Goal: Task Accomplishment & Management: Use online tool/utility

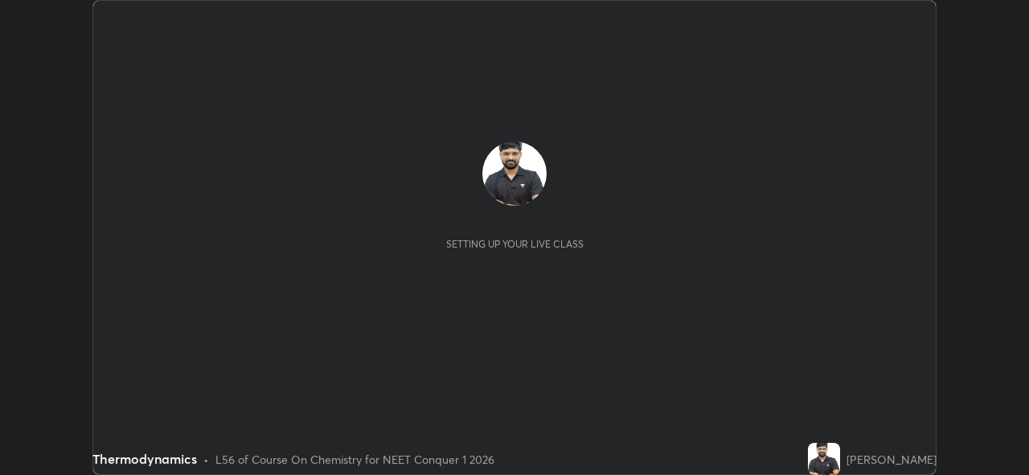
scroll to position [475, 1028]
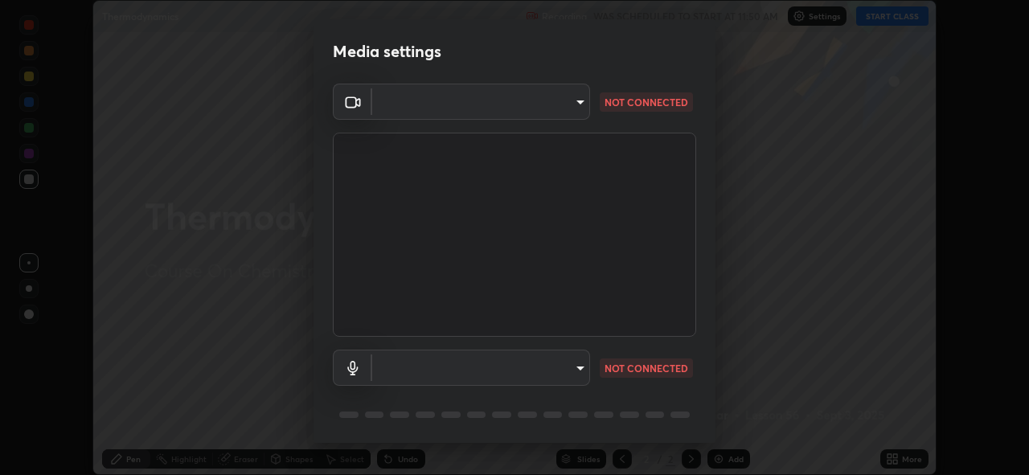
type input "97ceaaebac2d1d4ecb529c1a01e8ac353ba7857374632d61793b1c9812b1f332"
type input "bc36ce93f7dd0fad5a124689c5a6df2a6f37c0736dff020c1e35f919c27bf9e5"
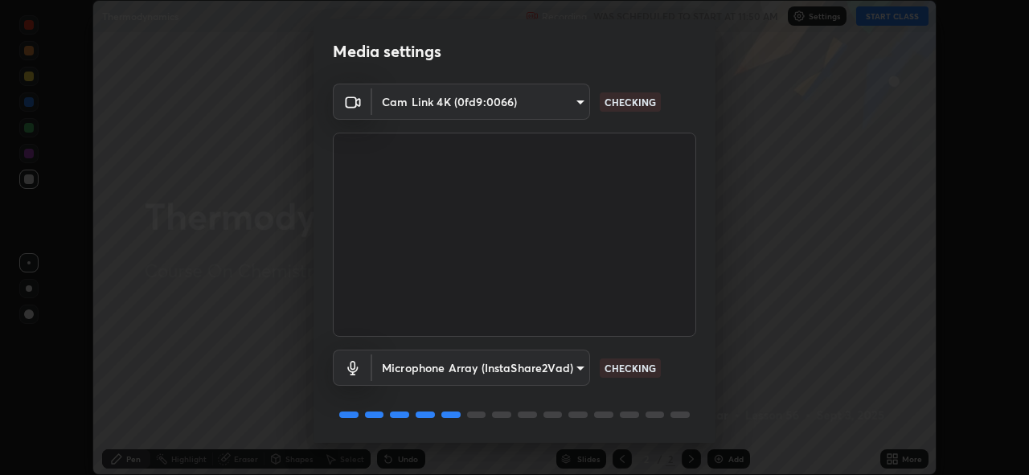
scroll to position [52, 0]
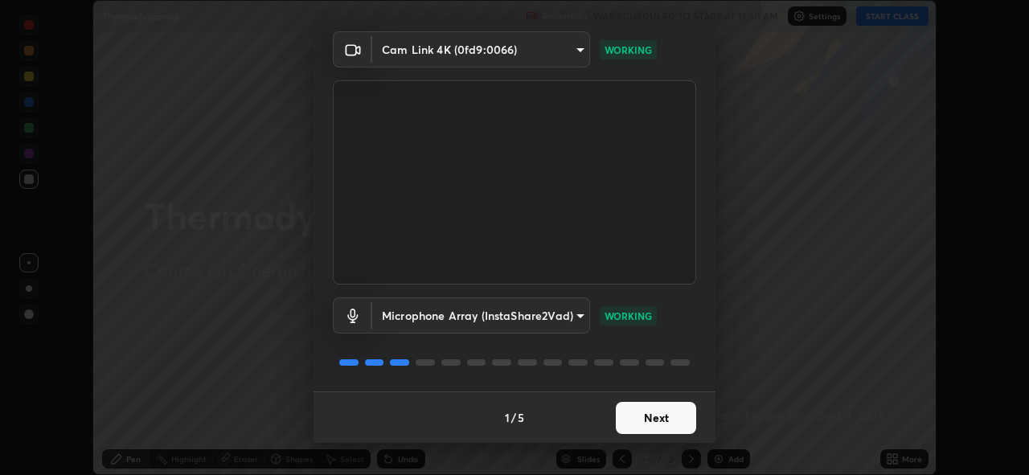
click at [654, 414] on button "Next" at bounding box center [656, 418] width 80 height 32
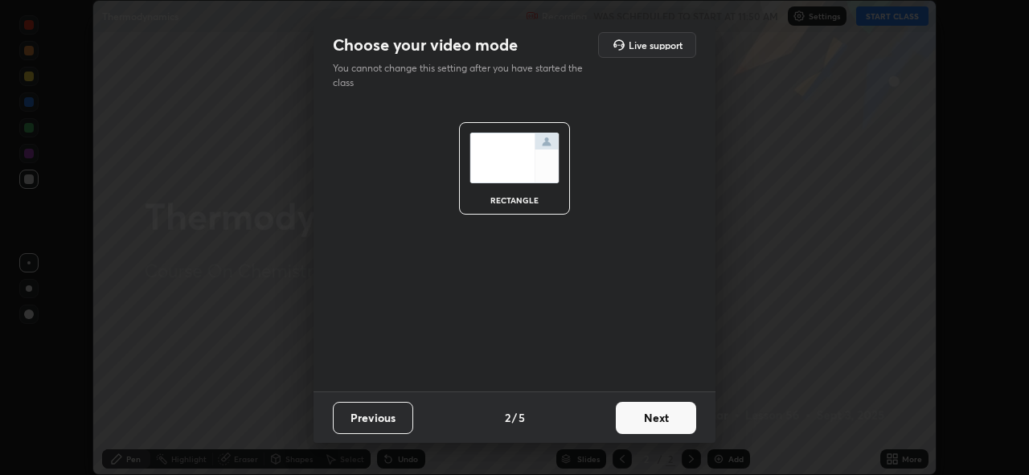
scroll to position [0, 0]
click at [656, 413] on button "Next" at bounding box center [656, 418] width 80 height 32
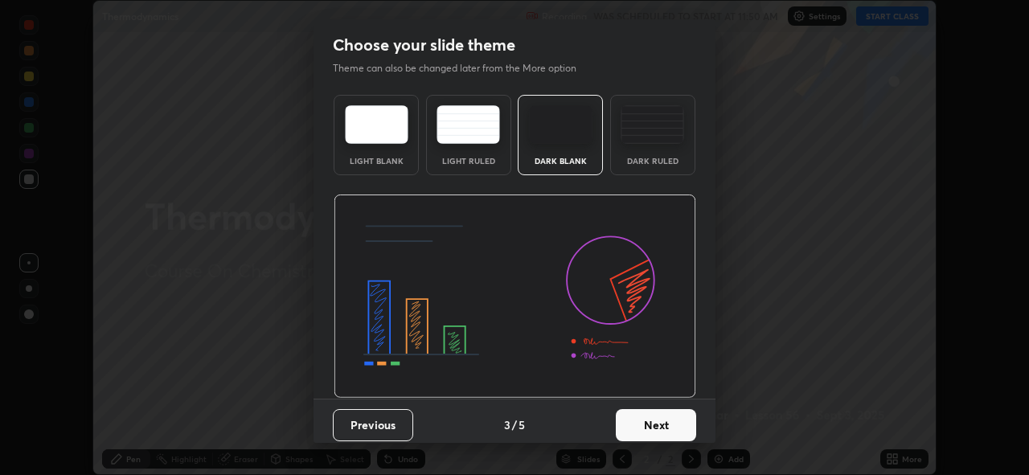
click at [657, 414] on button "Next" at bounding box center [656, 425] width 80 height 32
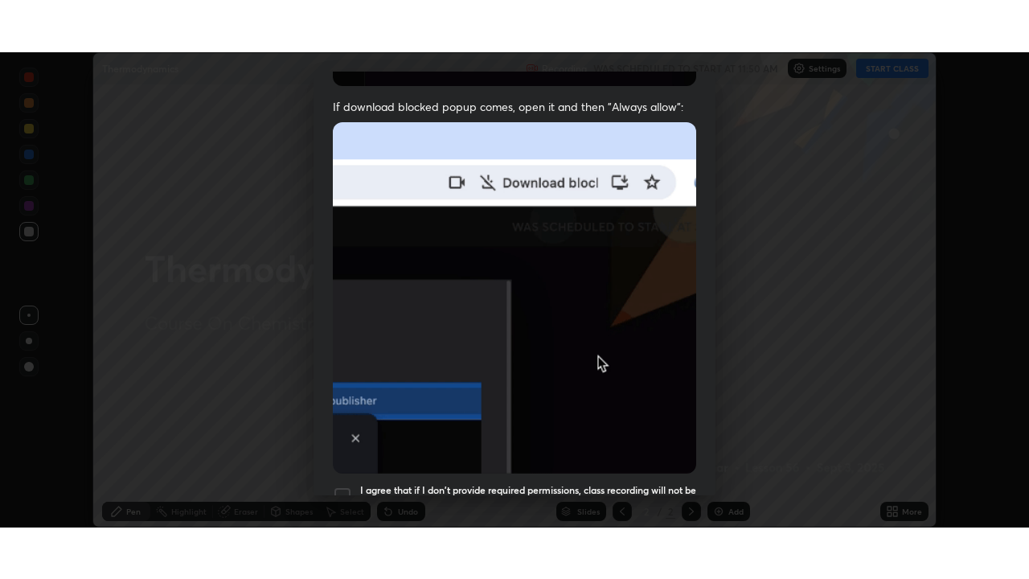
scroll to position [380, 0]
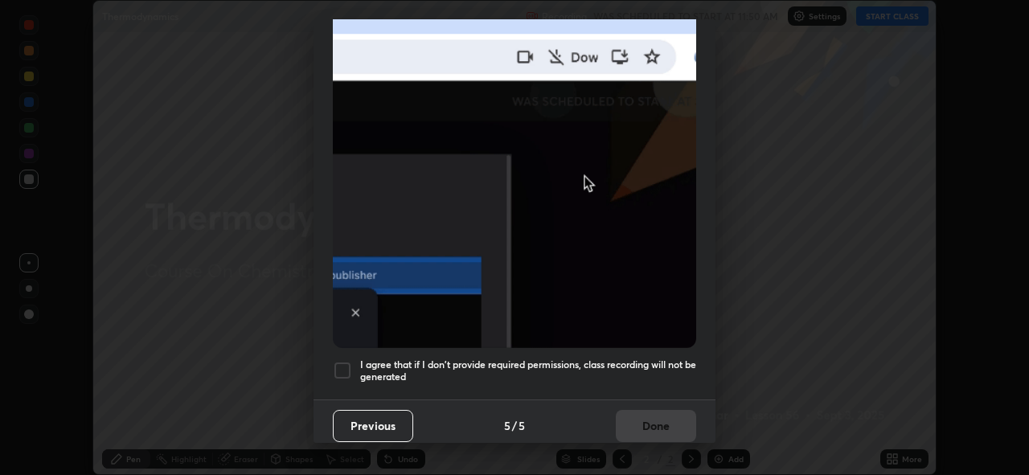
click at [345, 361] on div at bounding box center [342, 370] width 19 height 19
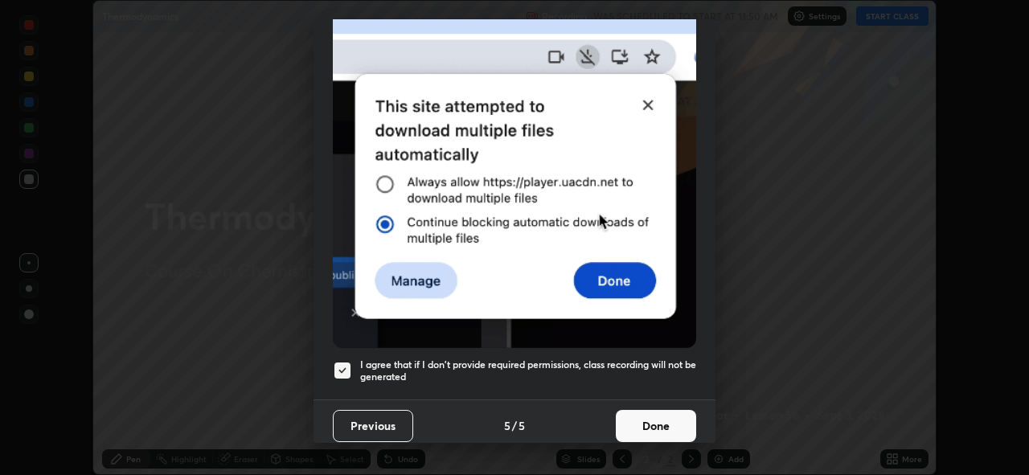
click at [641, 421] on button "Done" at bounding box center [656, 426] width 80 height 32
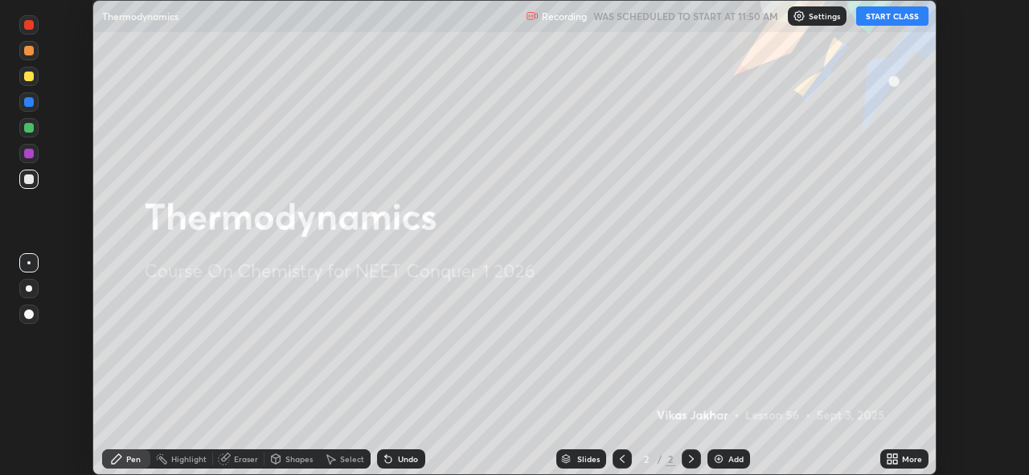
click at [881, 18] on button "START CLASS" at bounding box center [892, 15] width 72 height 19
click at [887, 457] on icon at bounding box center [892, 459] width 13 height 13
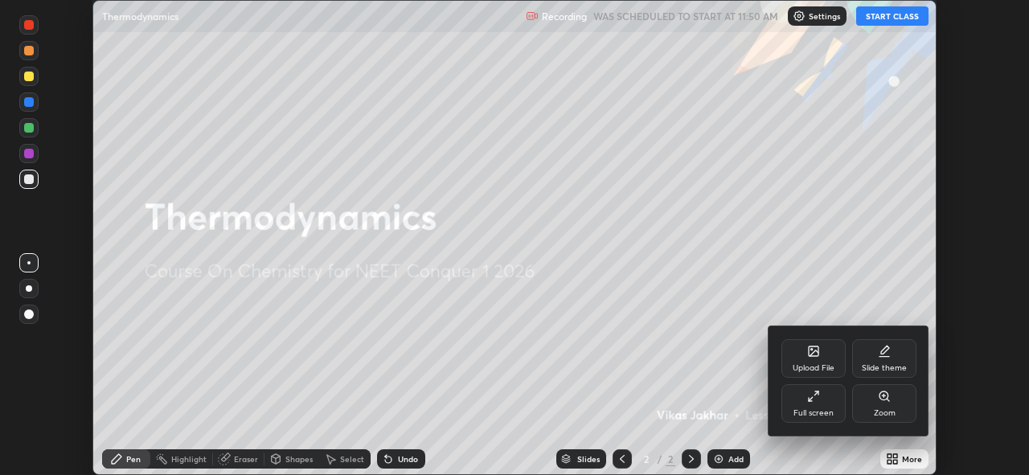
click at [829, 401] on div "Full screen" at bounding box center [813, 403] width 64 height 39
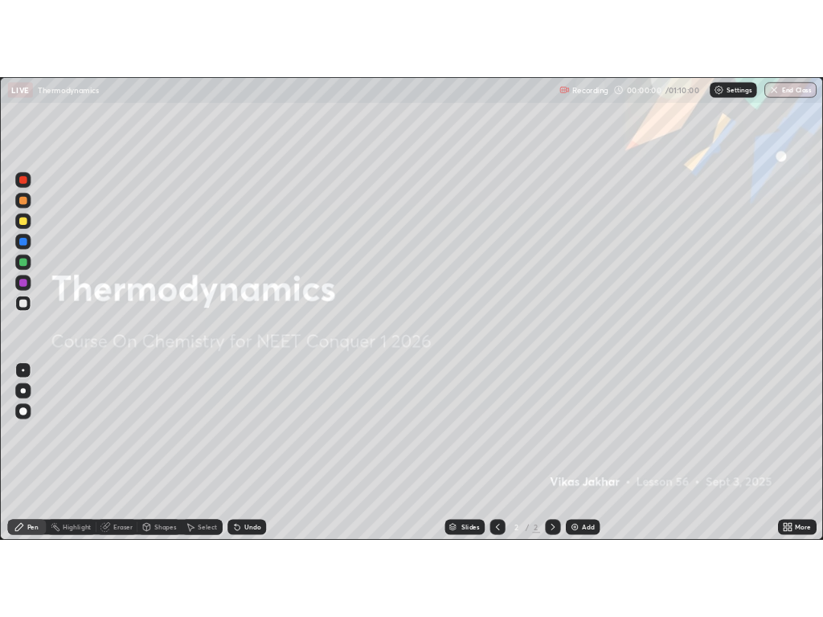
scroll to position [579, 1029]
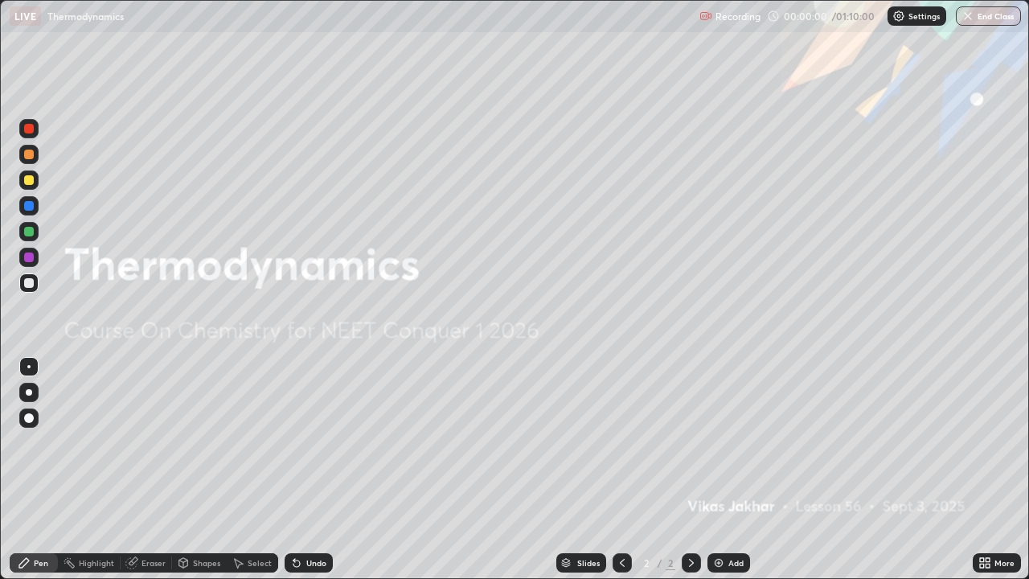
click at [730, 474] on div "Add" at bounding box center [735, 563] width 15 height 8
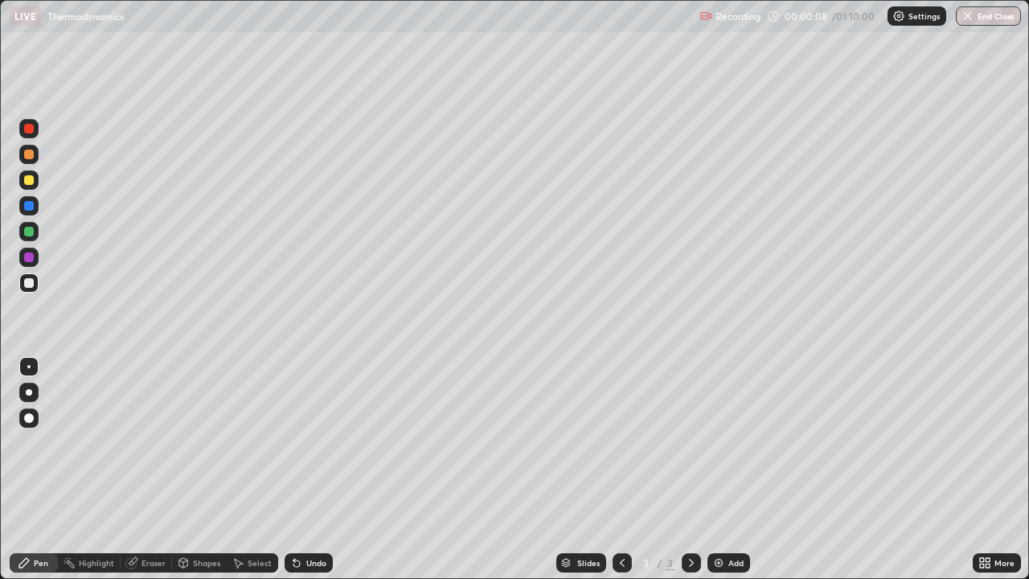
click at [31, 391] on div at bounding box center [29, 392] width 6 height 6
click at [716, 474] on img at bounding box center [718, 562] width 13 height 13
click at [156, 474] on div "Eraser" at bounding box center [153, 563] width 24 height 8
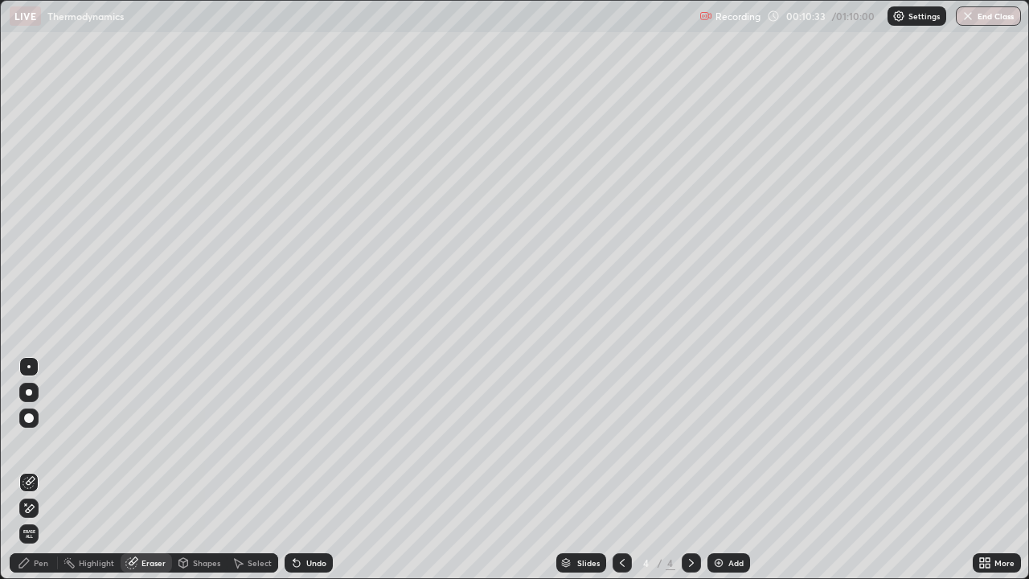
click at [41, 474] on div "Pen" at bounding box center [41, 563] width 14 height 8
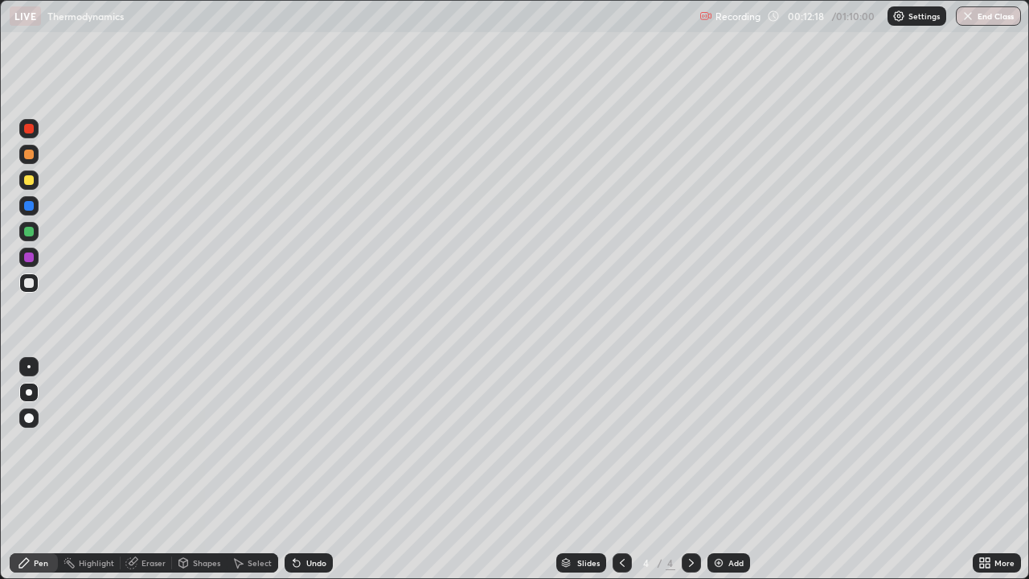
click at [718, 474] on img at bounding box center [718, 562] width 13 height 13
click at [619, 474] on icon at bounding box center [622, 562] width 13 height 13
click at [686, 474] on icon at bounding box center [691, 562] width 13 height 13
click at [29, 186] on div at bounding box center [28, 179] width 19 height 19
click at [714, 474] on img at bounding box center [718, 562] width 13 height 13
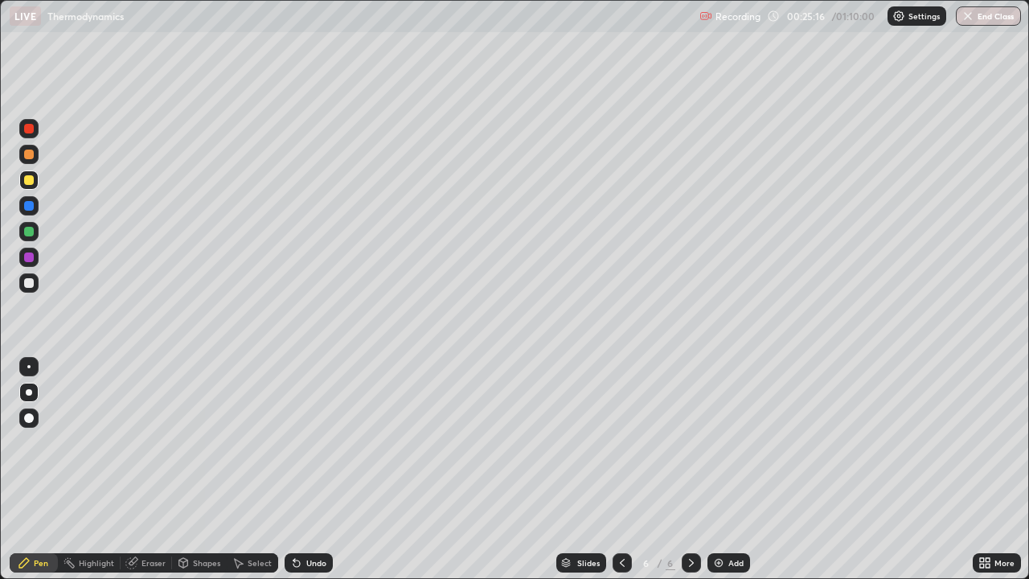
click at [31, 281] on div at bounding box center [29, 283] width 10 height 10
click at [719, 474] on img at bounding box center [718, 562] width 13 height 13
click at [30, 181] on div at bounding box center [29, 180] width 10 height 10
click at [28, 284] on div at bounding box center [29, 283] width 10 height 10
click at [720, 474] on img at bounding box center [718, 562] width 13 height 13
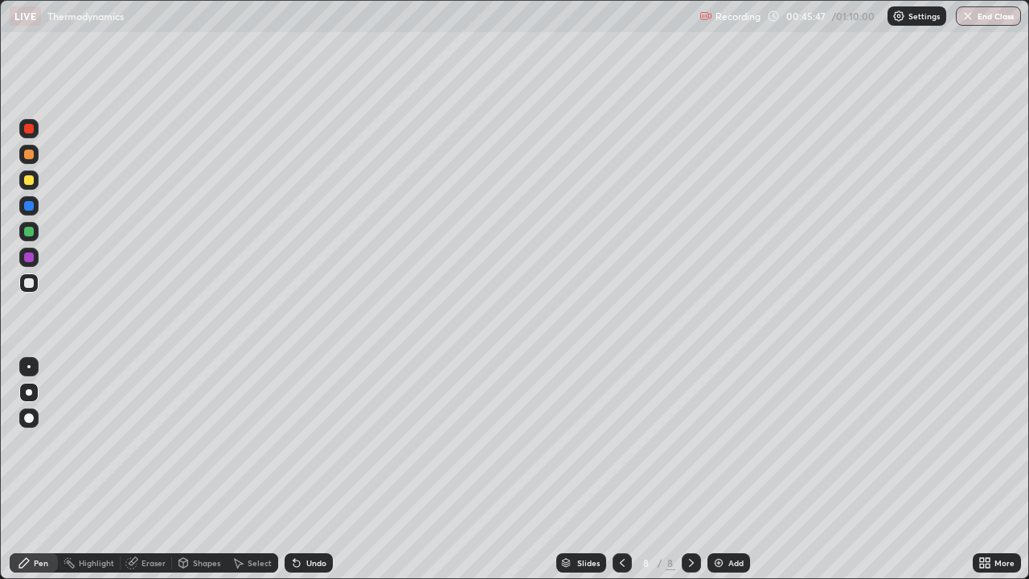
click at [35, 189] on div at bounding box center [28, 180] width 19 height 26
click at [723, 474] on img at bounding box center [718, 562] width 13 height 13
click at [148, 474] on div "Eraser" at bounding box center [153, 563] width 24 height 8
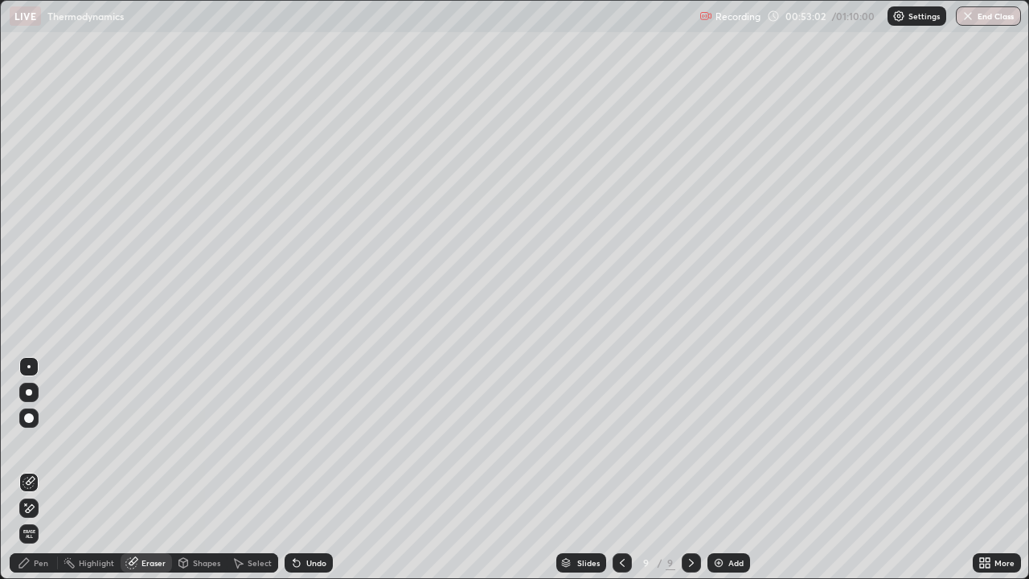
click at [45, 474] on div "Pen" at bounding box center [41, 563] width 14 height 8
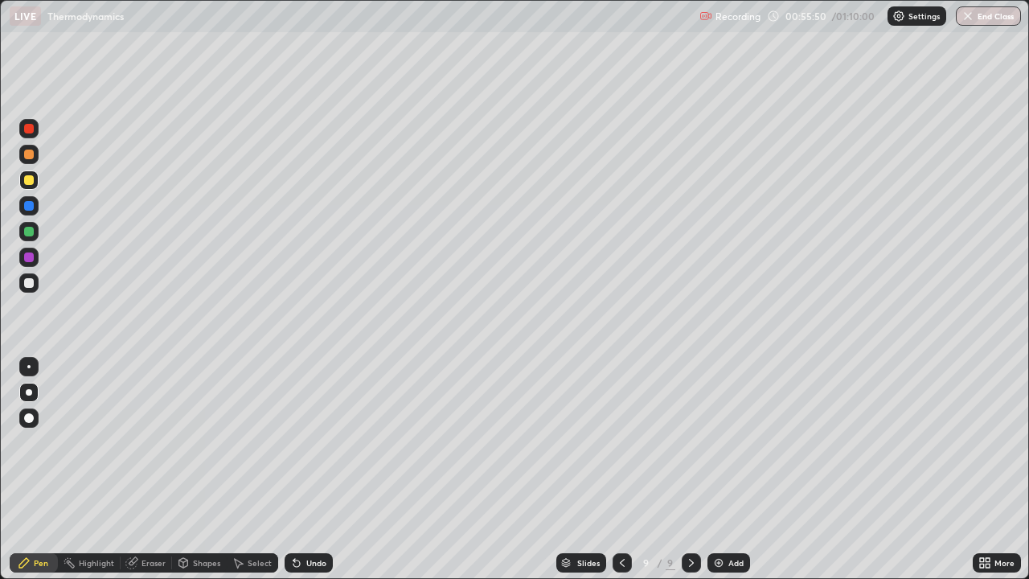
click at [150, 474] on div "Eraser" at bounding box center [153, 563] width 24 height 8
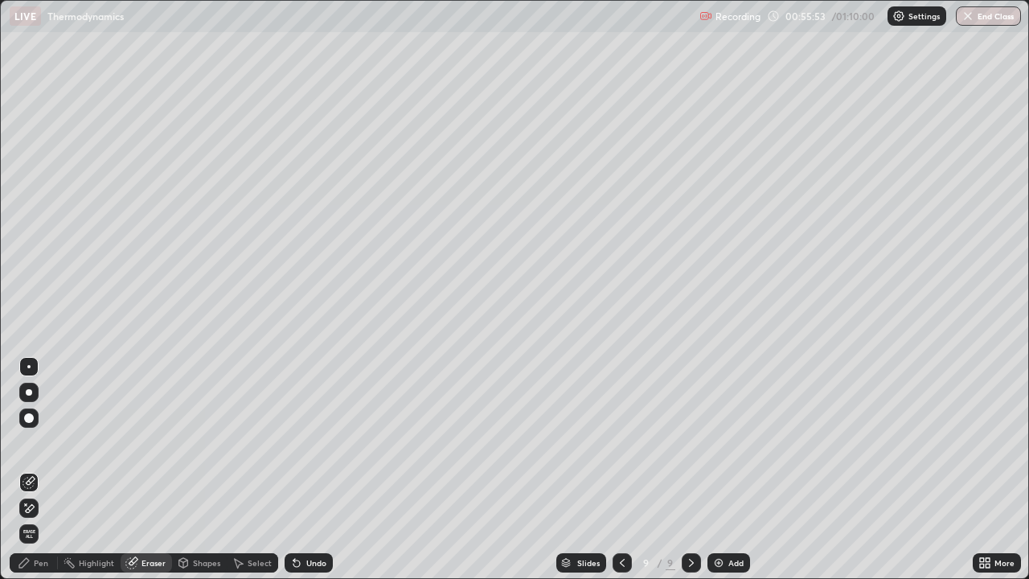
click at [47, 474] on div "Pen" at bounding box center [41, 563] width 14 height 8
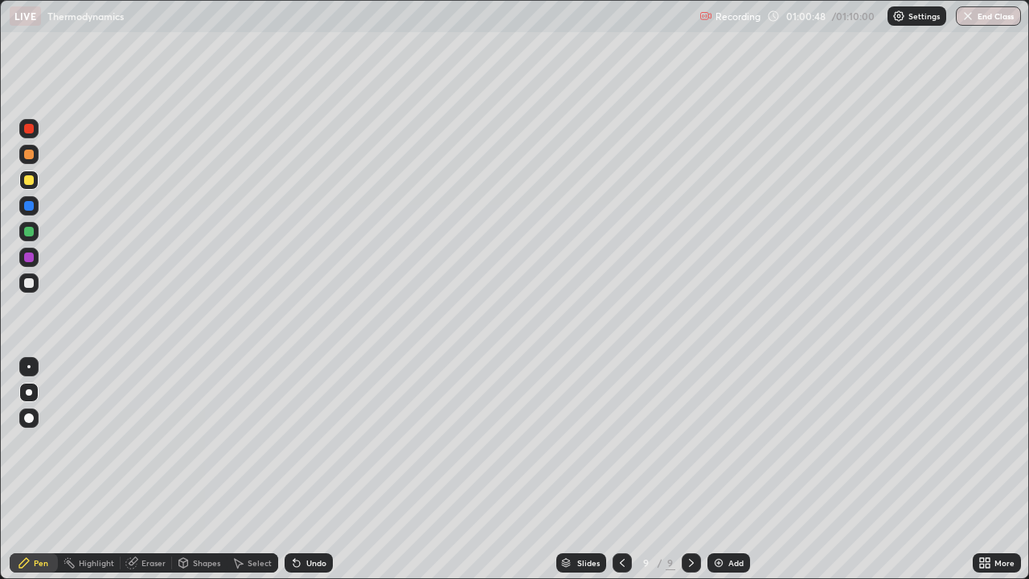
click at [717, 474] on img at bounding box center [718, 562] width 13 height 13
click at [25, 289] on div at bounding box center [28, 282] width 19 height 19
click at [193, 474] on div "Shapes" at bounding box center [206, 563] width 27 height 8
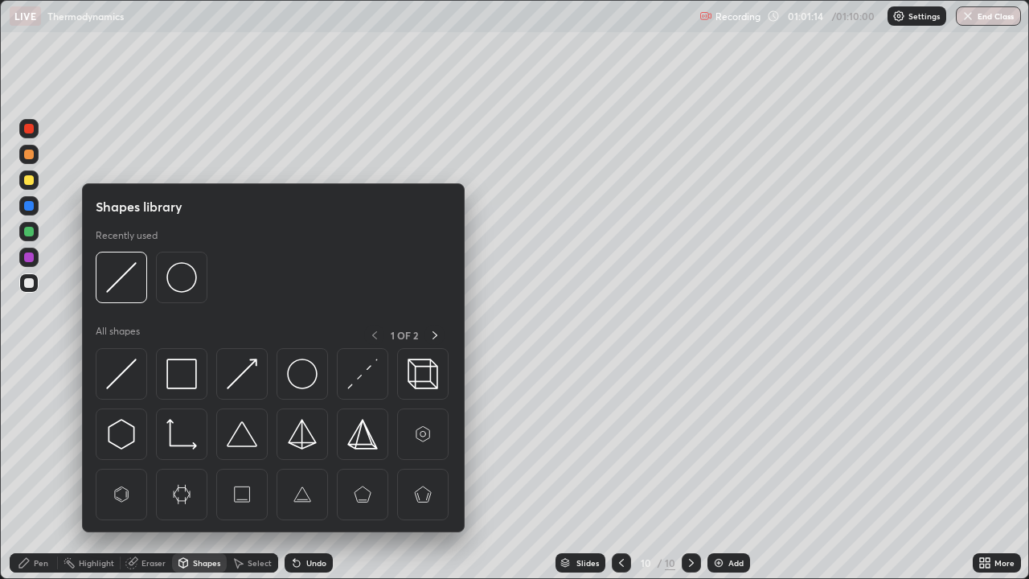
click at [141, 474] on div "Eraser" at bounding box center [153, 563] width 24 height 8
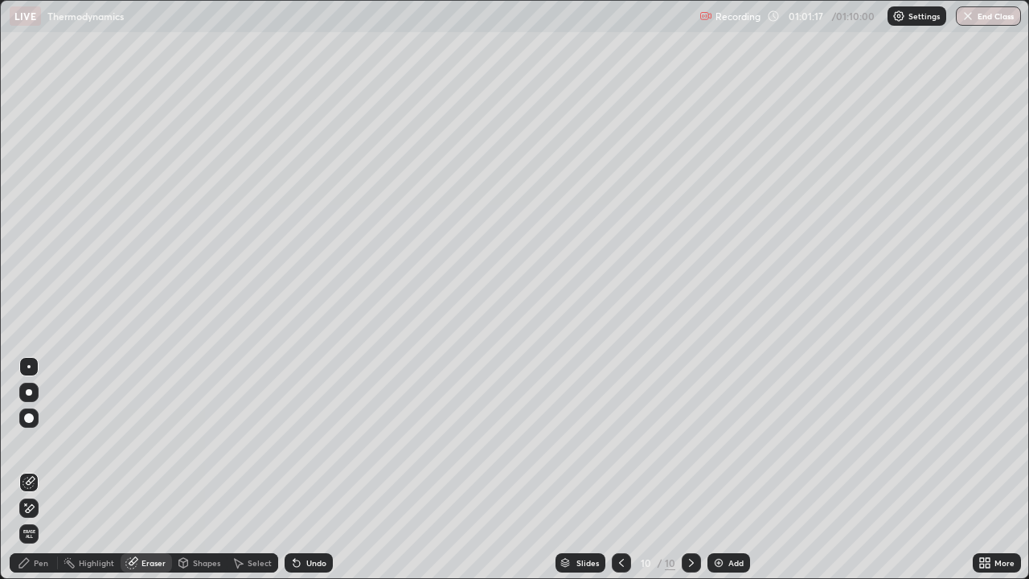
click at [35, 474] on div "Pen" at bounding box center [41, 563] width 14 height 8
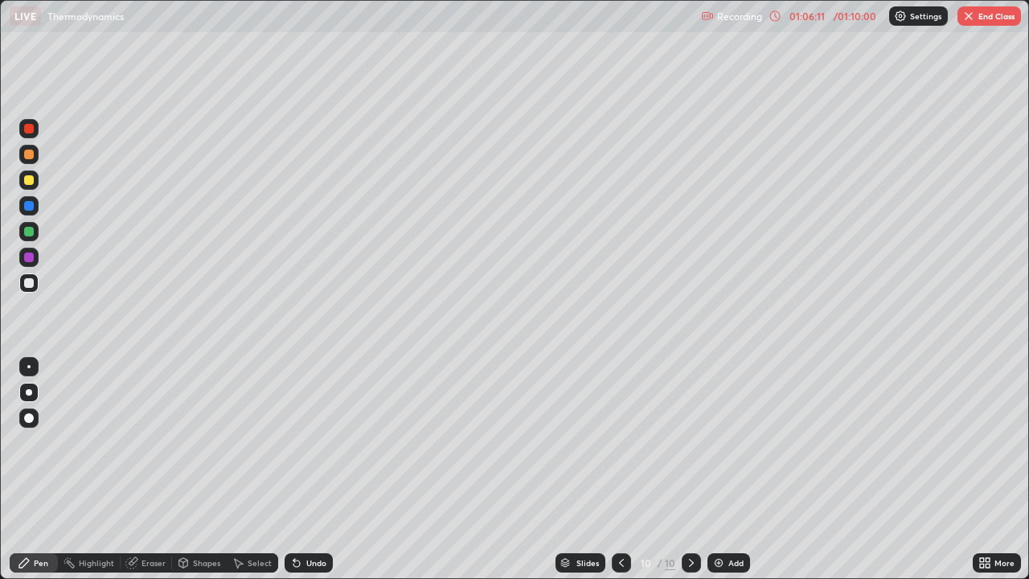
click at [1001, 14] on button "End Class" at bounding box center [988, 15] width 63 height 19
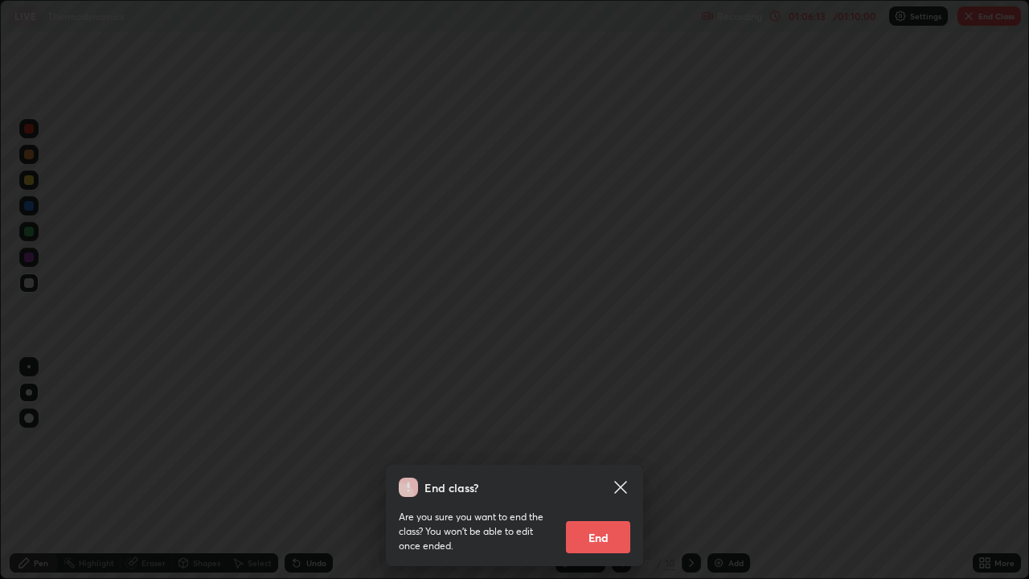
click at [588, 474] on button "End" at bounding box center [598, 537] width 64 height 32
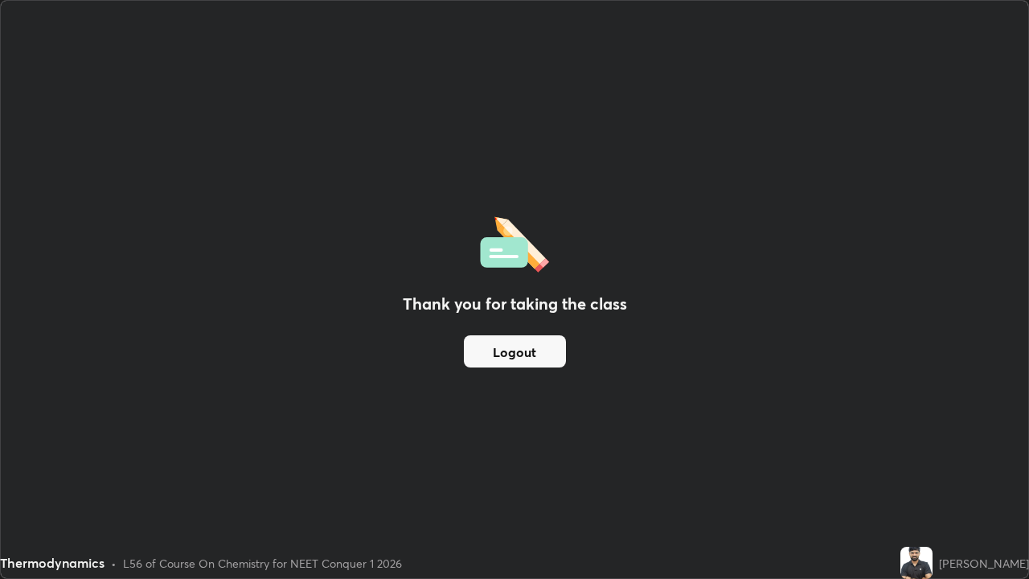
click at [501, 354] on button "Logout" at bounding box center [515, 351] width 102 height 32
click at [543, 353] on button "Logout" at bounding box center [515, 351] width 102 height 32
click at [977, 362] on div "Thank you for taking the class Logout" at bounding box center [514, 289] width 1027 height 577
click at [516, 58] on div "Thank you for taking the class Logout" at bounding box center [514, 289] width 1027 height 577
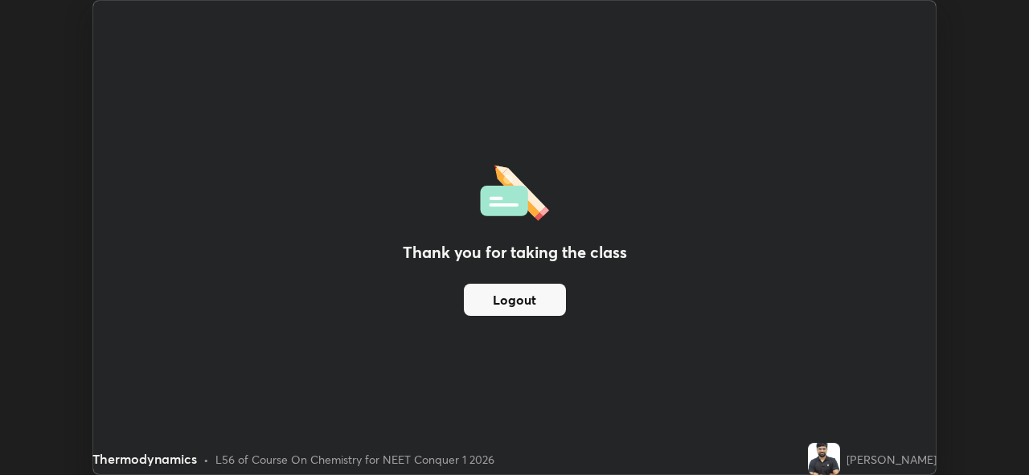
scroll to position [79902, 79348]
